Goal: Transaction & Acquisition: Purchase product/service

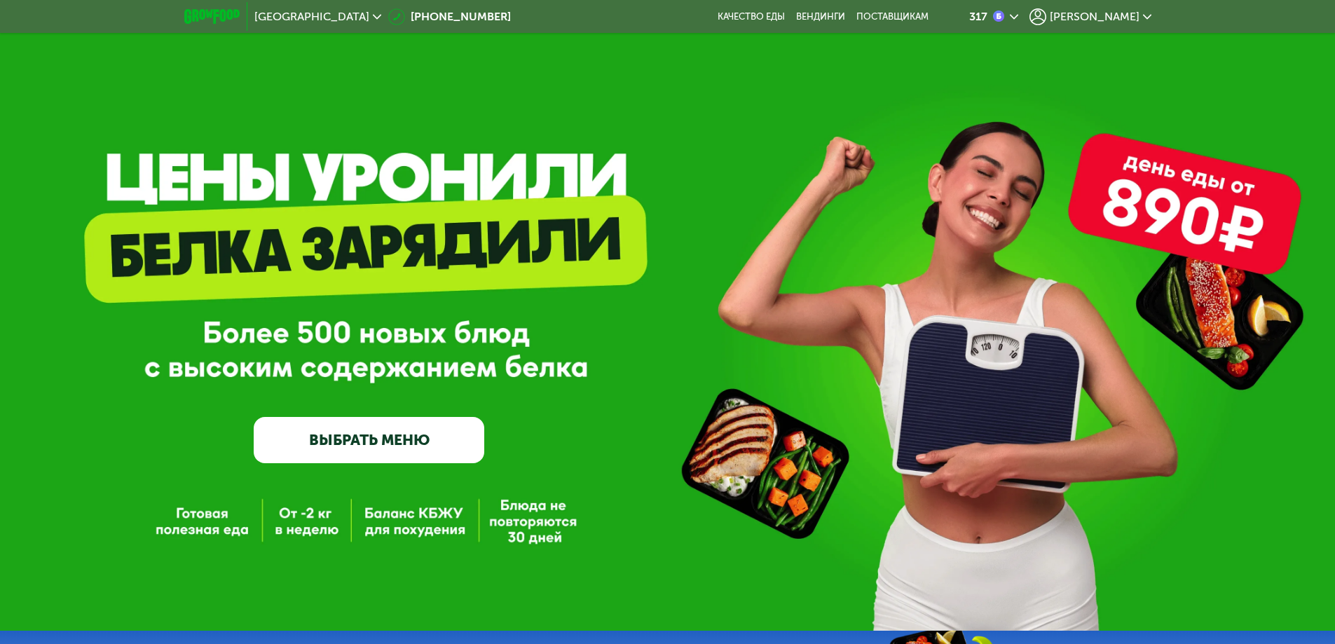
click at [1114, 20] on span "[PERSON_NAME]" at bounding box center [1095, 16] width 90 height 11
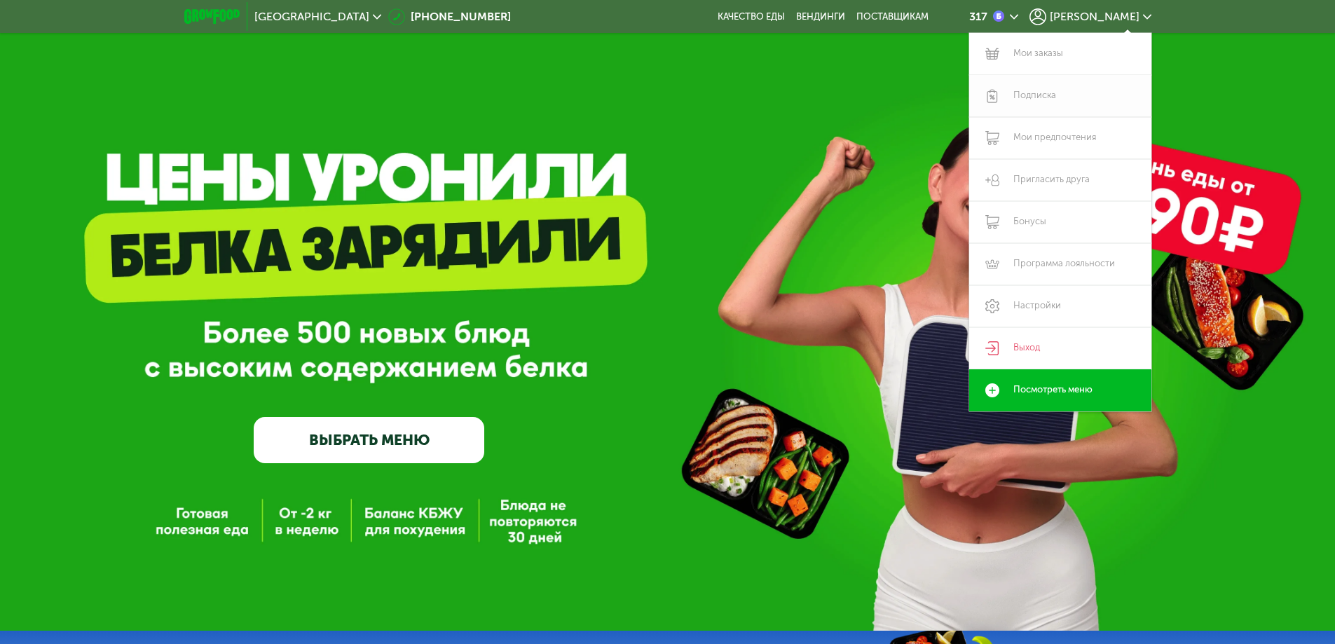
click at [1042, 97] on link "Подписка" at bounding box center [1060, 96] width 182 height 42
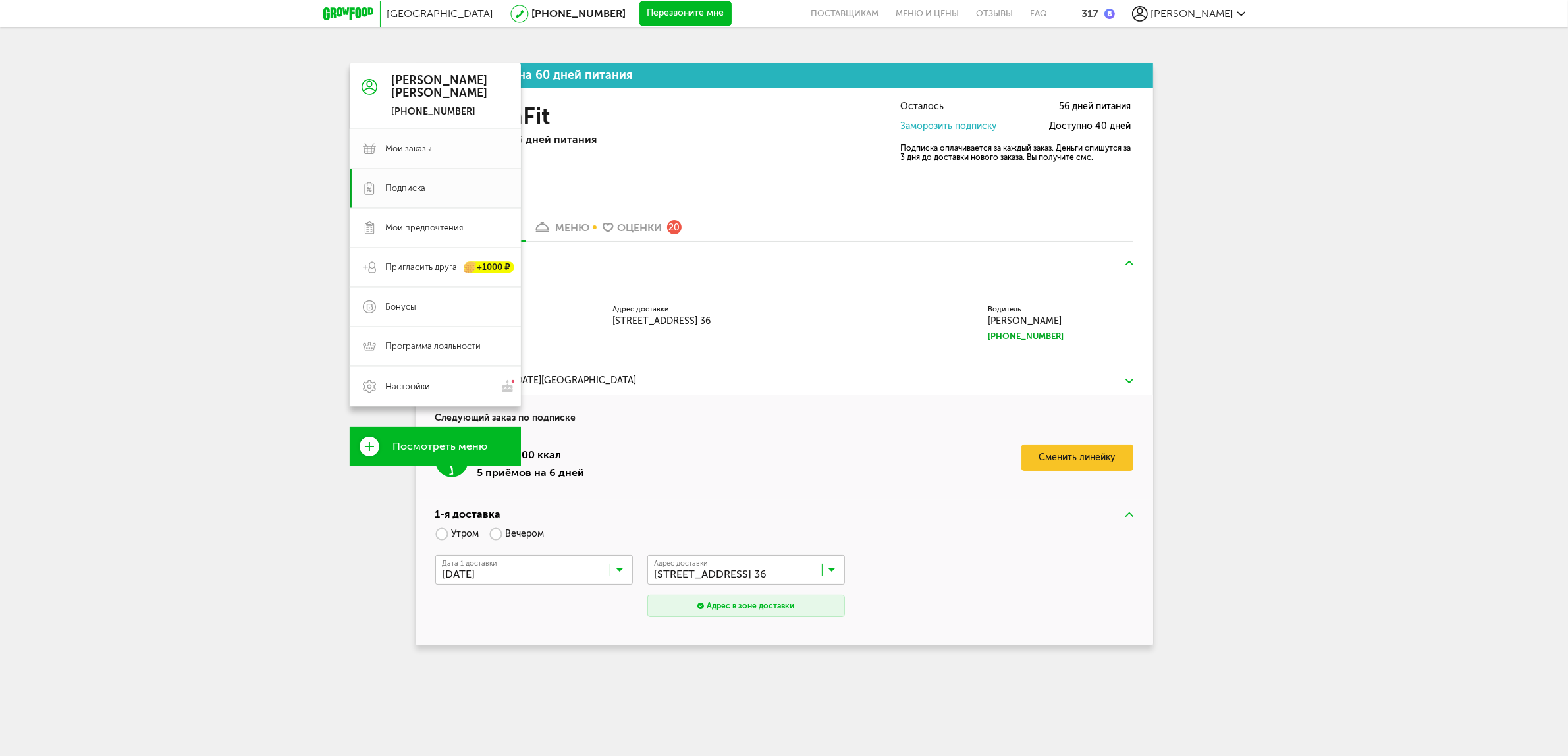
click at [408, 148] on span "Мои заказы" at bounding box center [410, 148] width 47 height 12
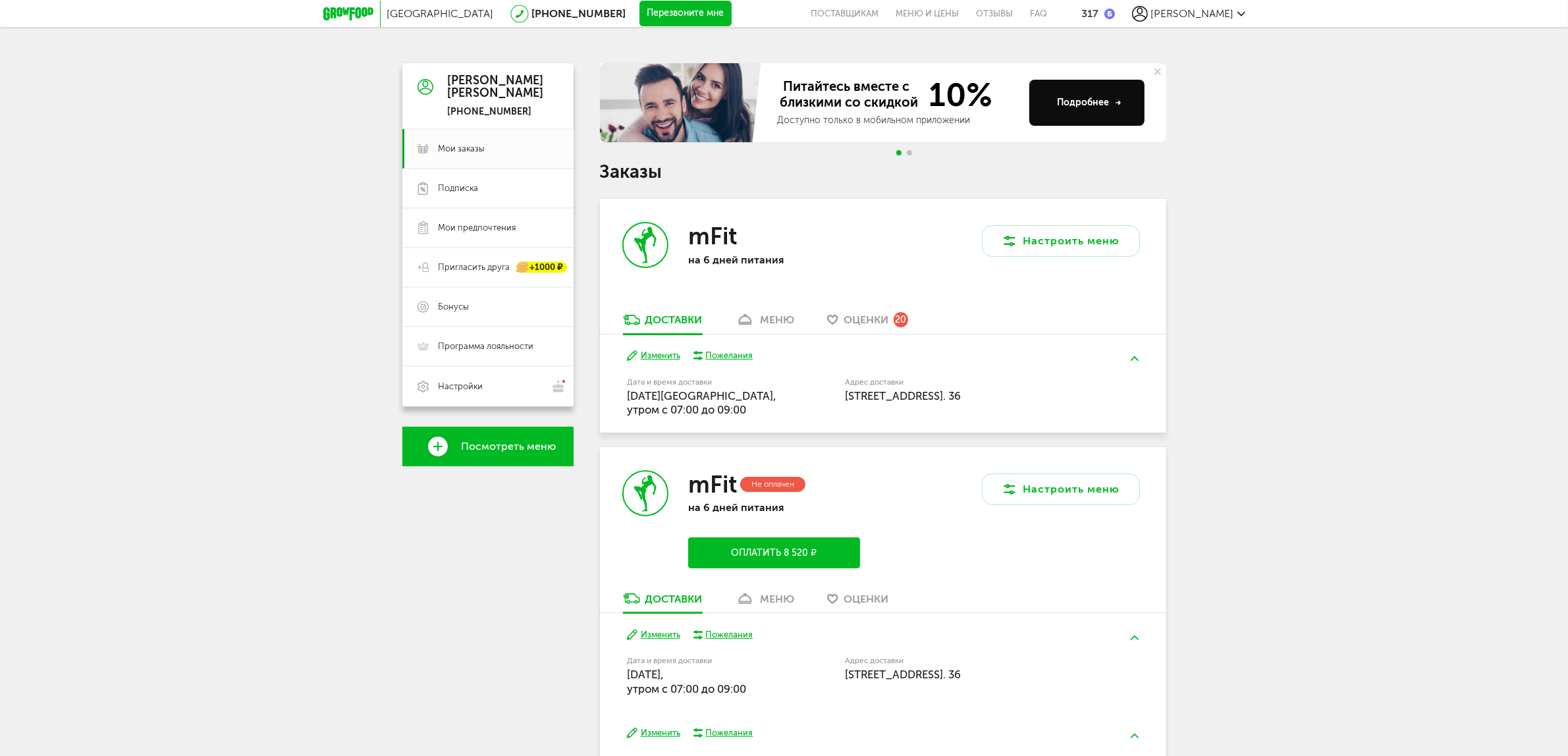
click at [821, 551] on button "Оплатить 8 520 ₽" at bounding box center [773, 552] width 171 height 31
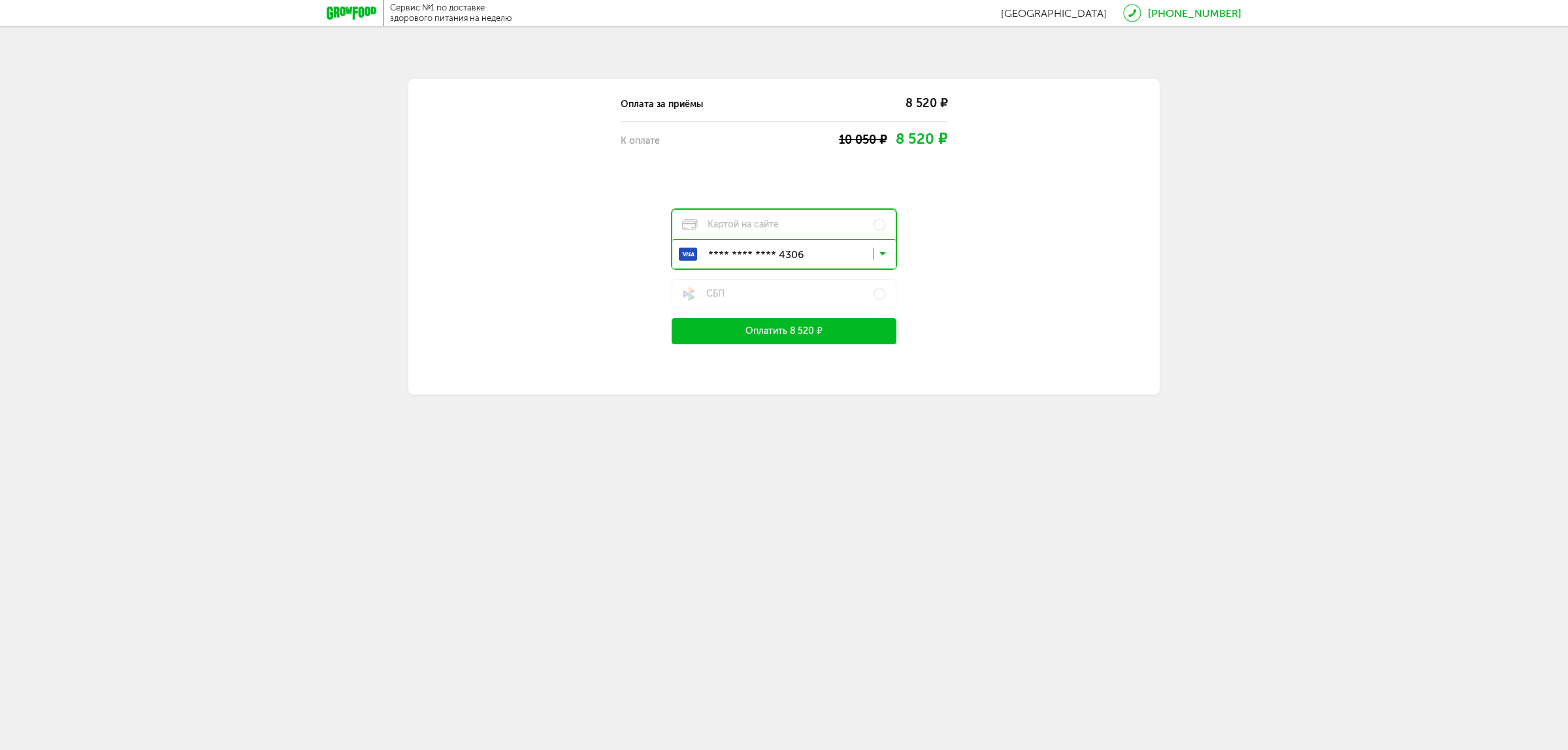
click at [772, 325] on button "Оплатить 8 520 ₽" at bounding box center [783, 331] width 225 height 26
